Goal: Task Accomplishment & Management: Use online tool/utility

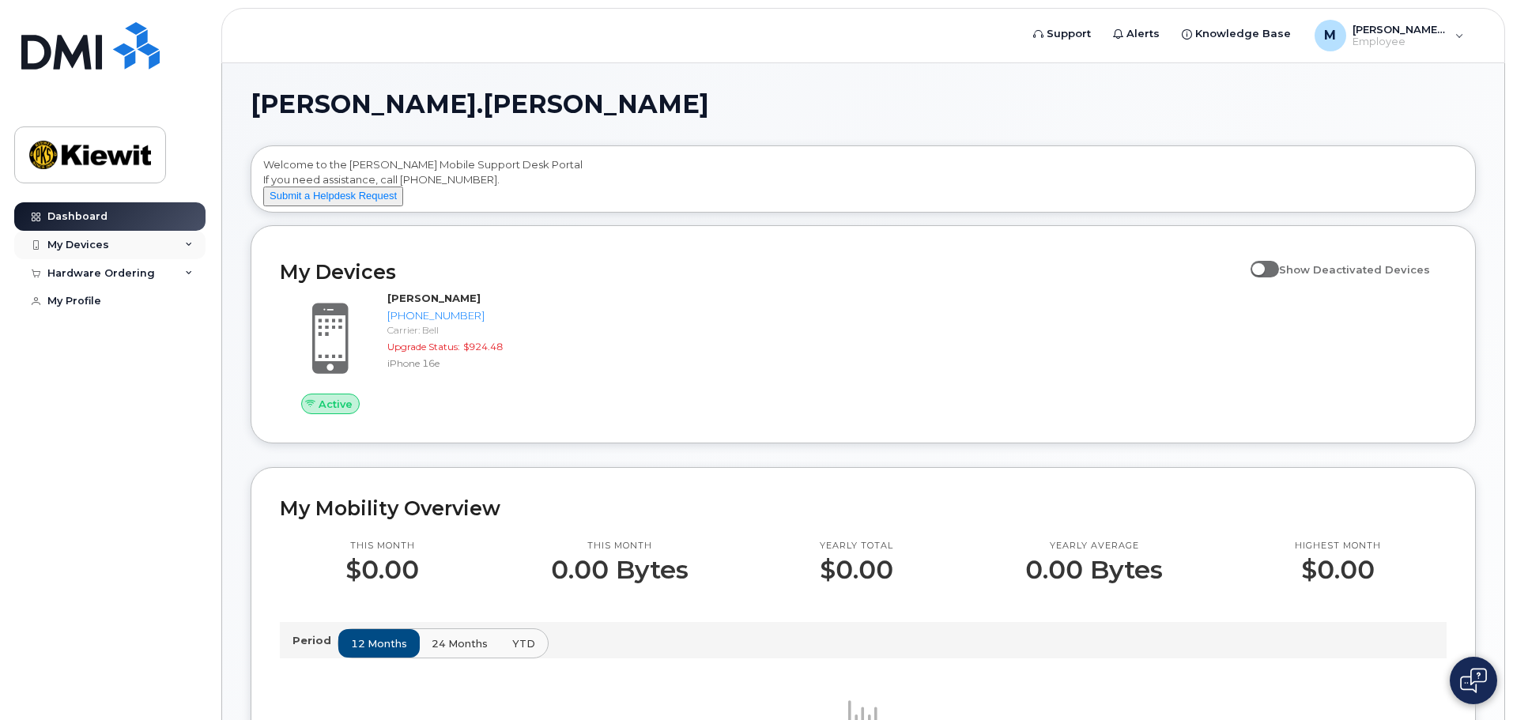
click at [188, 241] on icon at bounding box center [189, 245] width 8 height 8
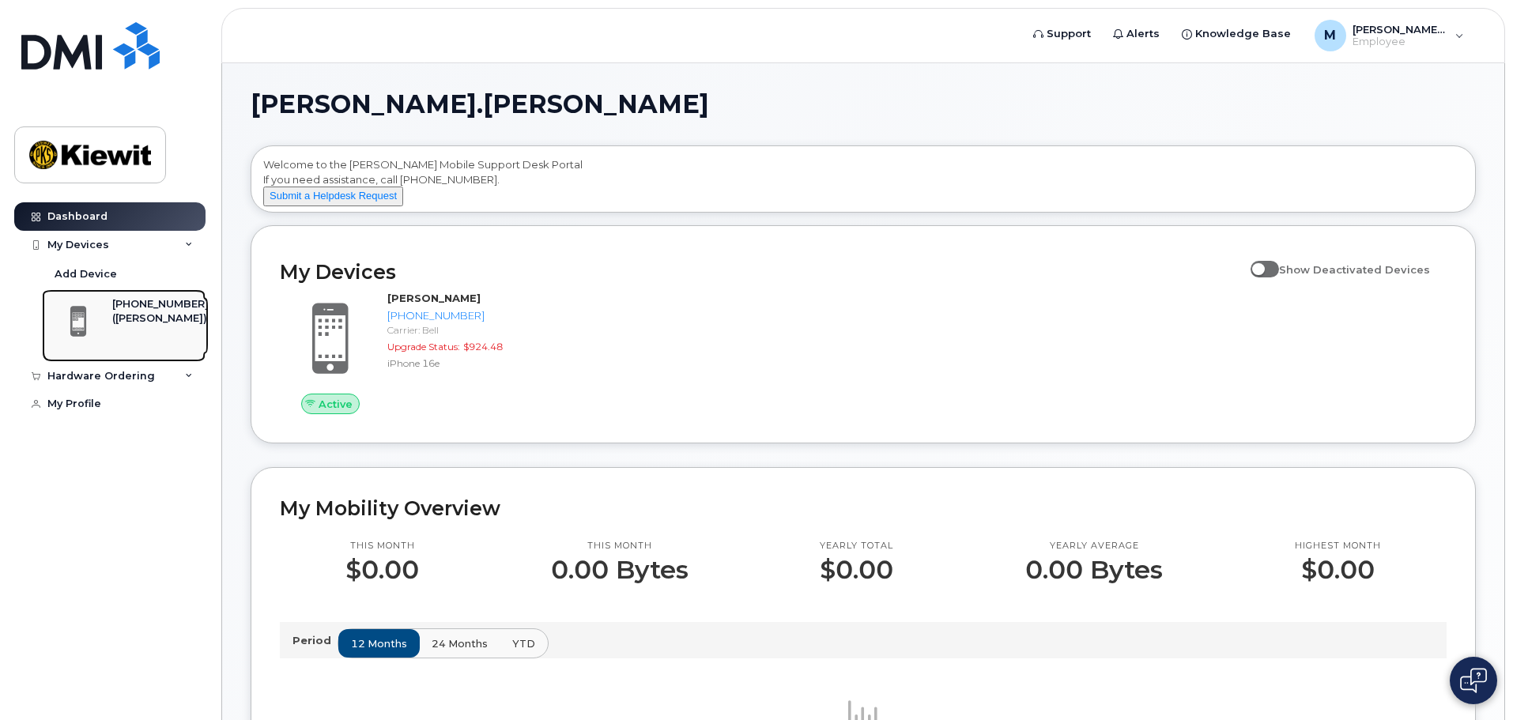
click at [134, 311] on div "([PERSON_NAME])" at bounding box center [160, 318] width 96 height 14
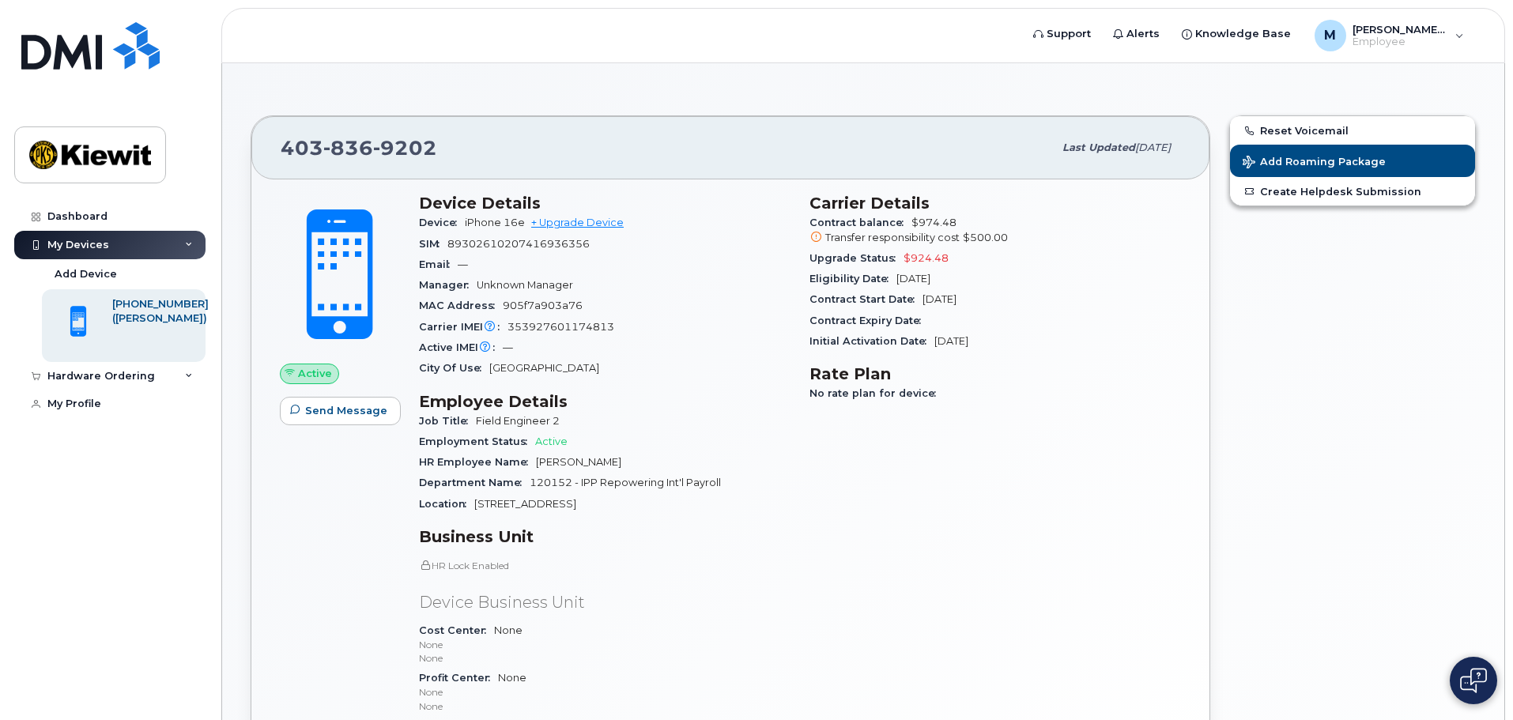
click at [896, 394] on span "No rate plan for device" at bounding box center [876, 393] width 134 height 12
click at [1455, 34] on div "M [PERSON_NAME].[PERSON_NAME]" at bounding box center [1389, 36] width 172 height 32
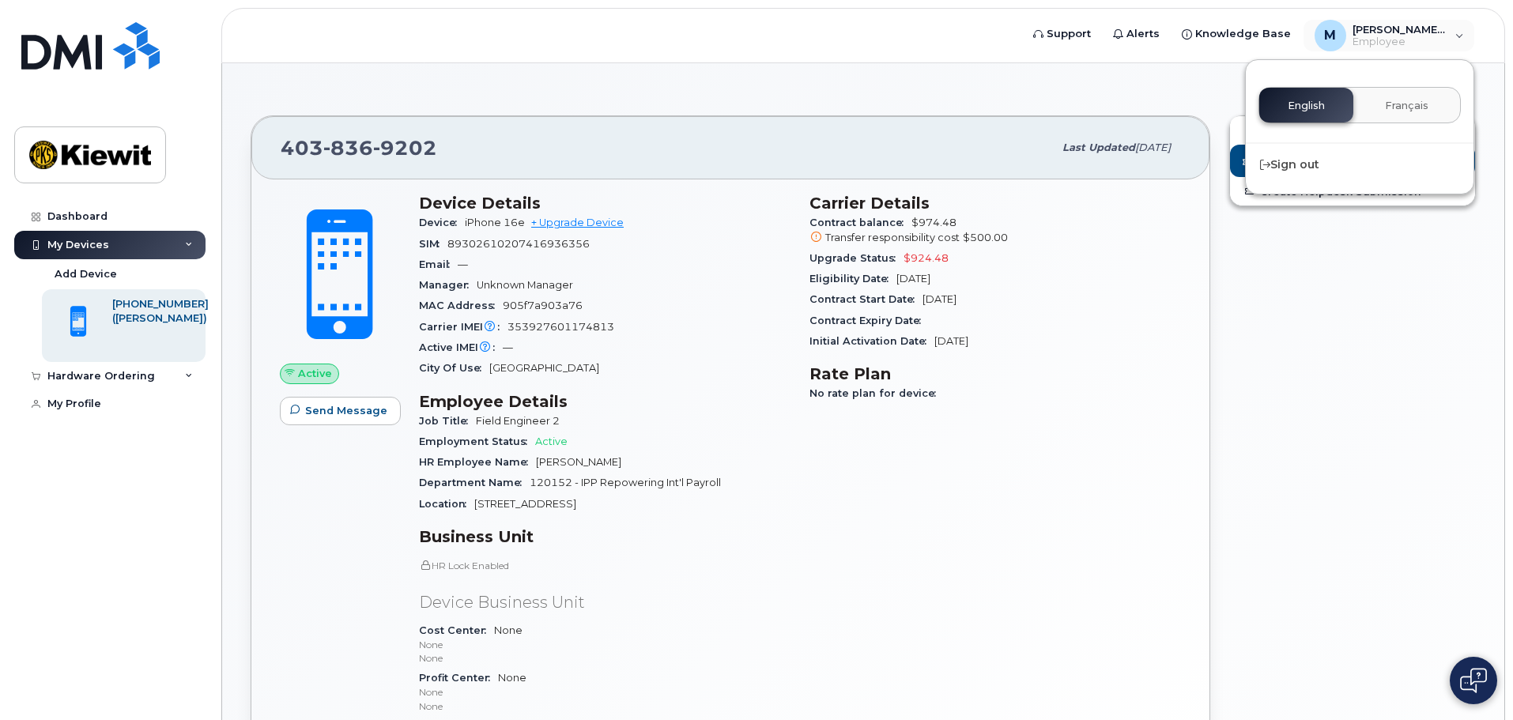
click at [1371, 354] on div "Reset Voicemail Add Roaming Package Create Helpdesk Submission" at bounding box center [1353, 482] width 266 height 752
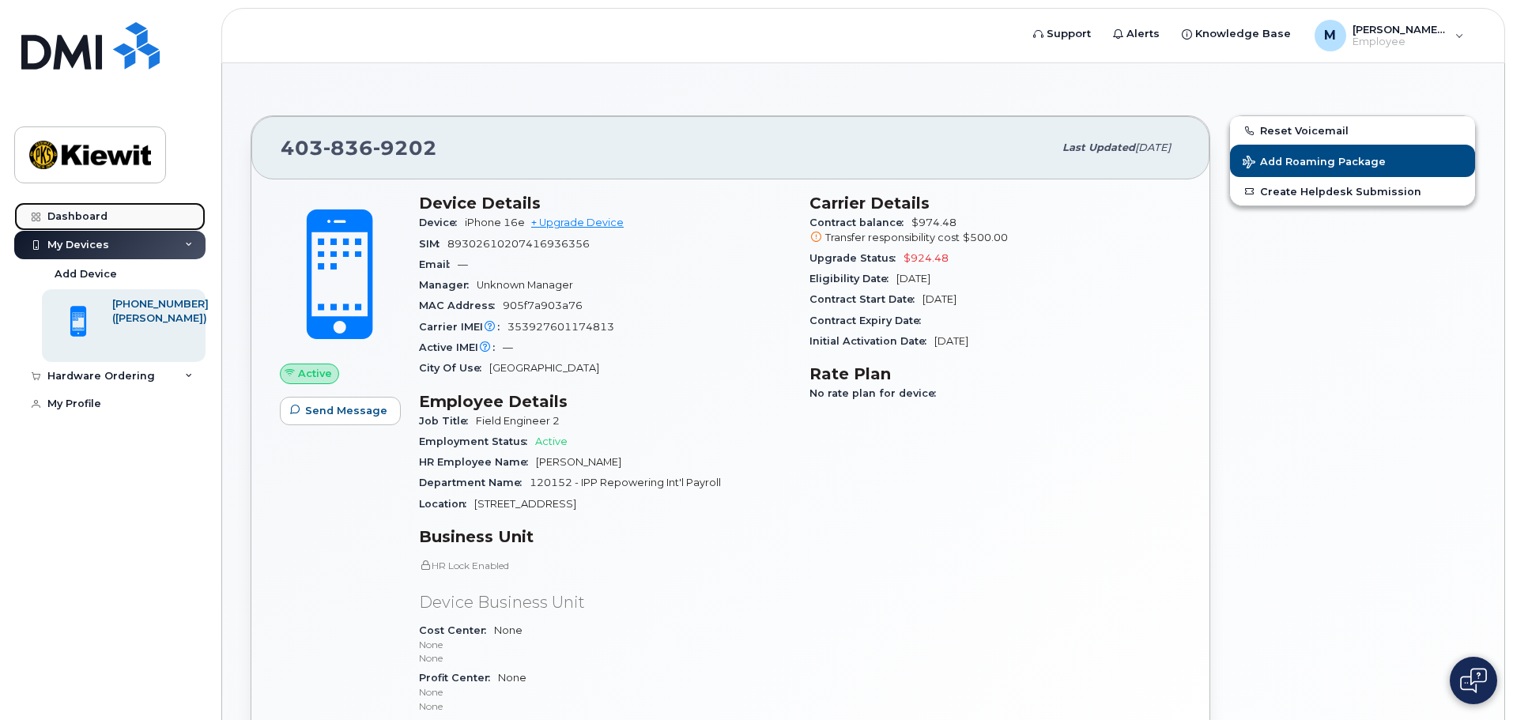
click at [77, 214] on div "Dashboard" at bounding box center [77, 216] width 60 height 13
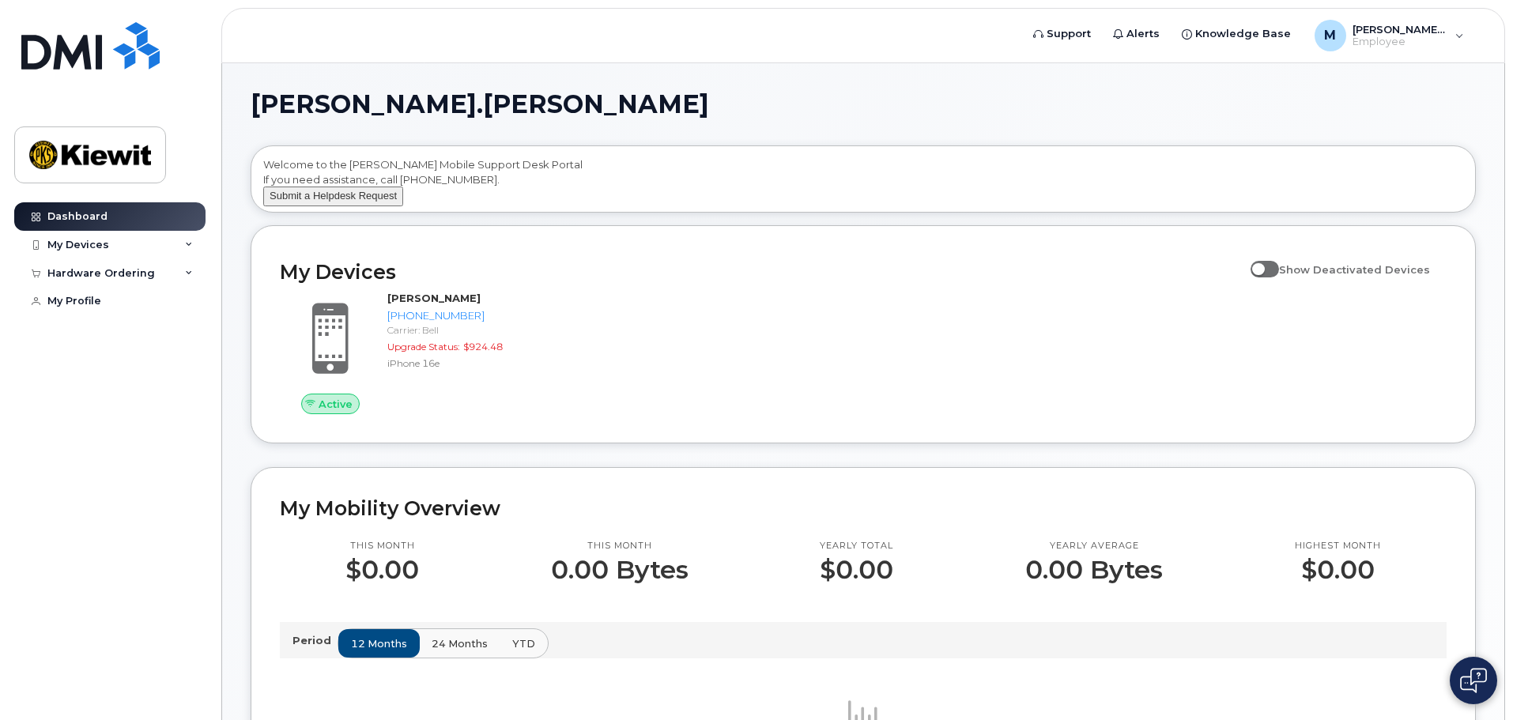
click at [353, 206] on button "Submit a Helpdesk Request" at bounding box center [333, 197] width 140 height 20
